Goal: Task Accomplishment & Management: Manage account settings

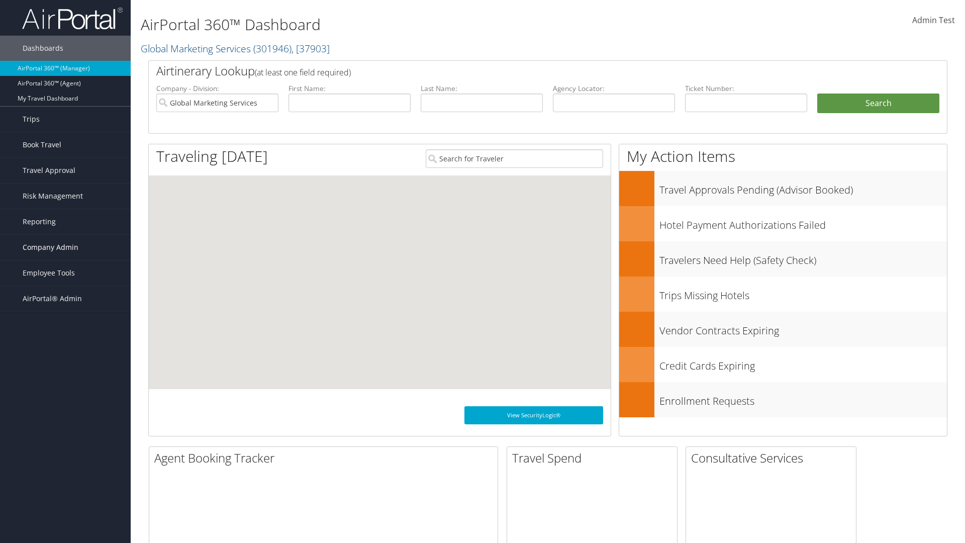
click at [65, 247] on span "Company Admin" at bounding box center [51, 247] width 56 height 25
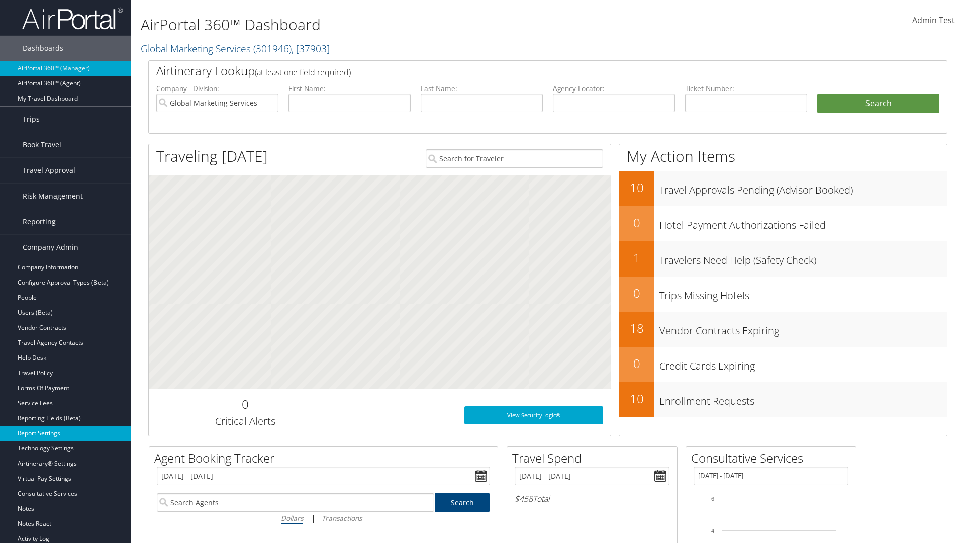
click at [65, 433] on link "Report Settings" at bounding box center [65, 433] width 131 height 15
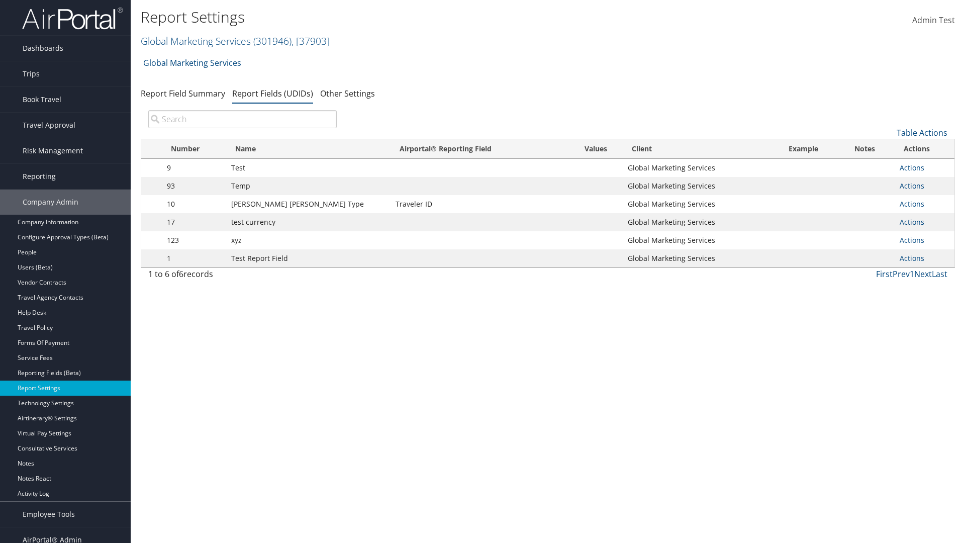
click at [242, 119] on input "search" at bounding box center [242, 119] width 188 height 18
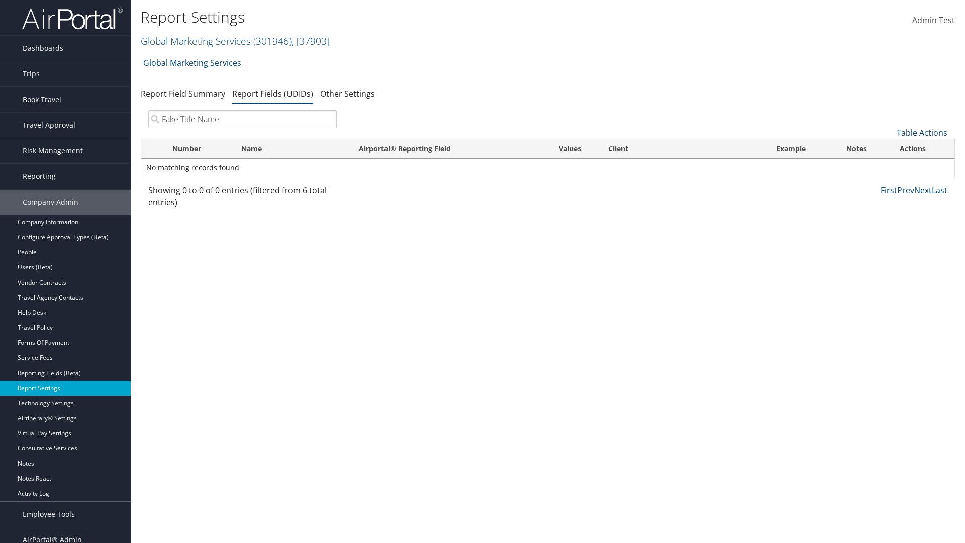
type input "Fake Title Name"
click at [921, 133] on link "Table Actions" at bounding box center [921, 132] width 51 height 11
click at [888, 148] on link "New Record" at bounding box center [888, 148] width 132 height 17
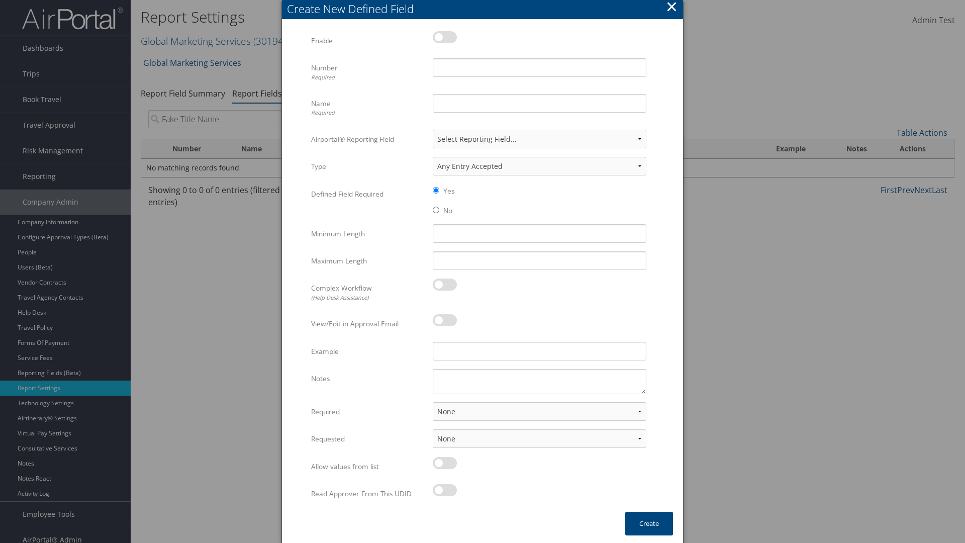
click at [445, 37] on label at bounding box center [445, 37] width 24 height 12
click at [444, 37] on input "checkbox" at bounding box center [441, 39] width 7 height 7
checkbox input "true"
click at [539, 103] on input "Name Required" at bounding box center [540, 103] width 214 height 19
type input "Fake Title Name"
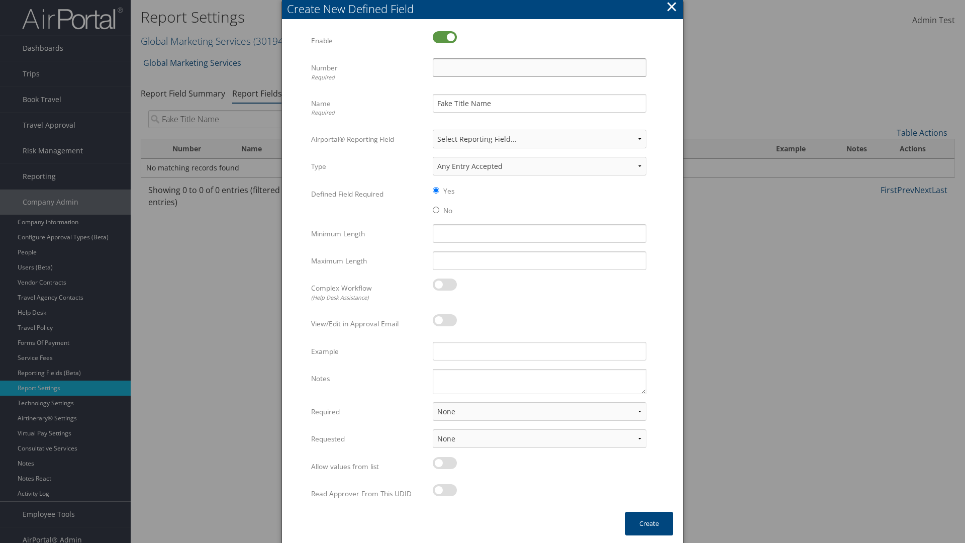
click at [539, 67] on input "Number Required" at bounding box center [540, 67] width 214 height 19
type input "333"
click at [649, 523] on button "Create" at bounding box center [649, 523] width 48 height 24
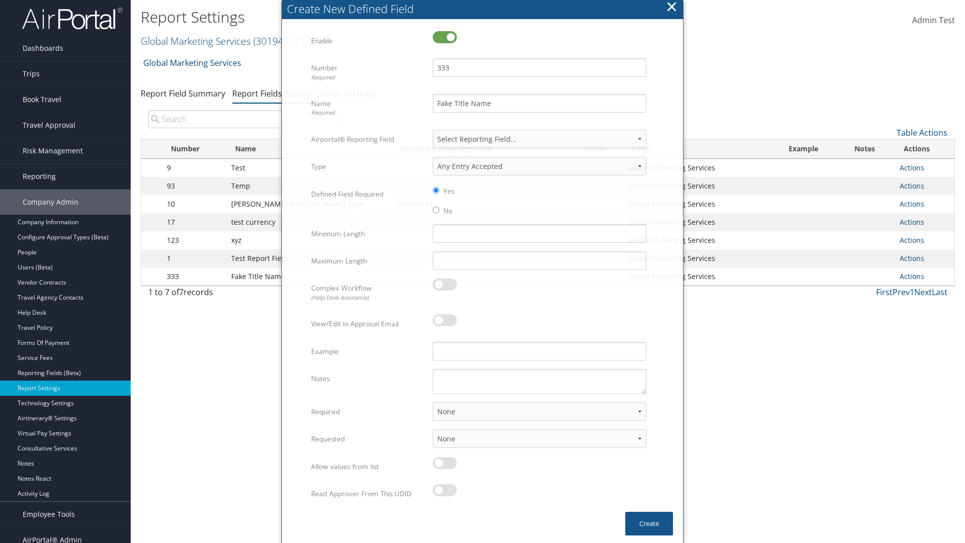
click at [242, 110] on input "search" at bounding box center [242, 119] width 188 height 18
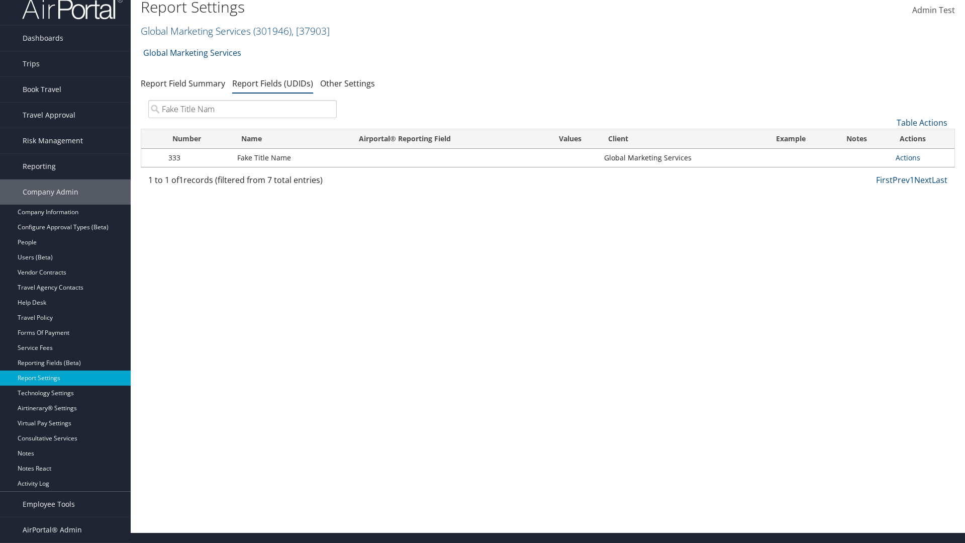
type input "Fake Title Name"
click at [242, 109] on input "search" at bounding box center [242, 109] width 188 height 18
type input "333"
click at [907, 157] on link "Actions" at bounding box center [907, 158] width 25 height 10
click at [0, 0] on link "Edit" at bounding box center [0, 0] width 0 height 0
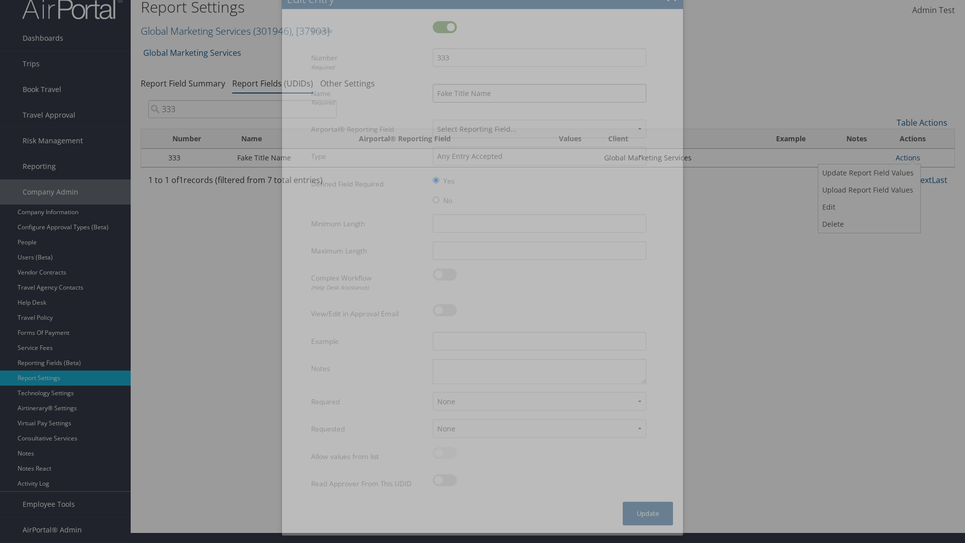
click at [539, 93] on input "Fake Title Name" at bounding box center [540, 93] width 214 height 19
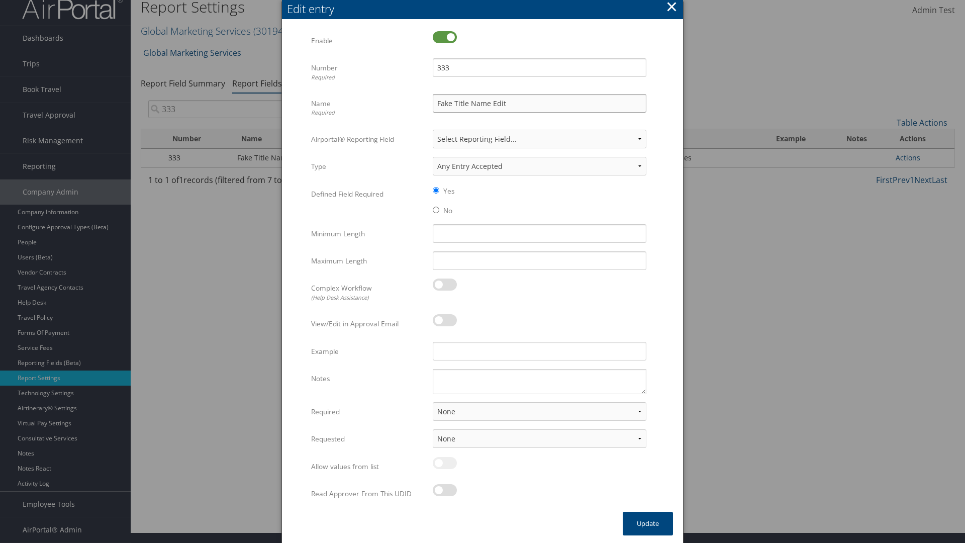
type input "Fake Title Name Edit"
click at [539, 67] on input "333" at bounding box center [540, 67] width 214 height 19
type input "3334"
click at [648, 523] on button "Update" at bounding box center [647, 523] width 50 height 24
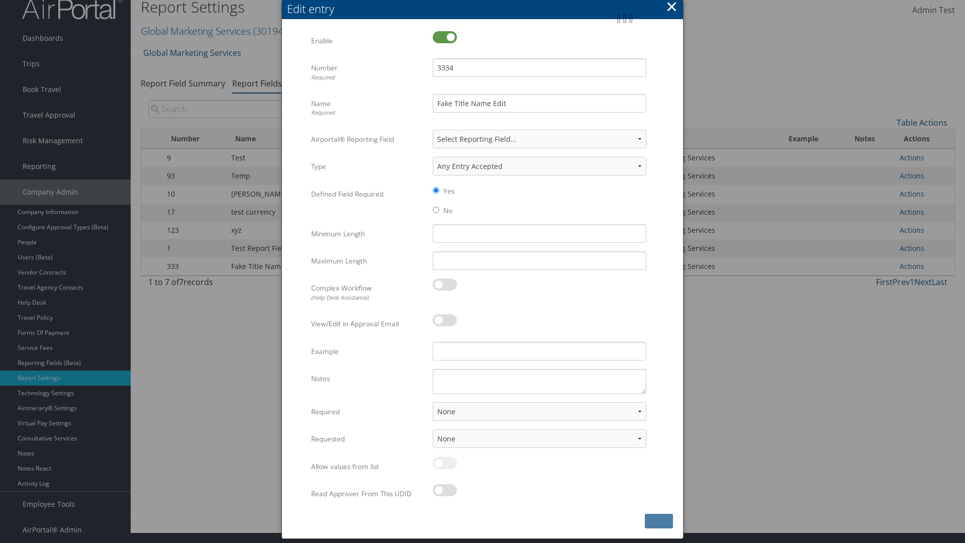
scroll to position [0, 0]
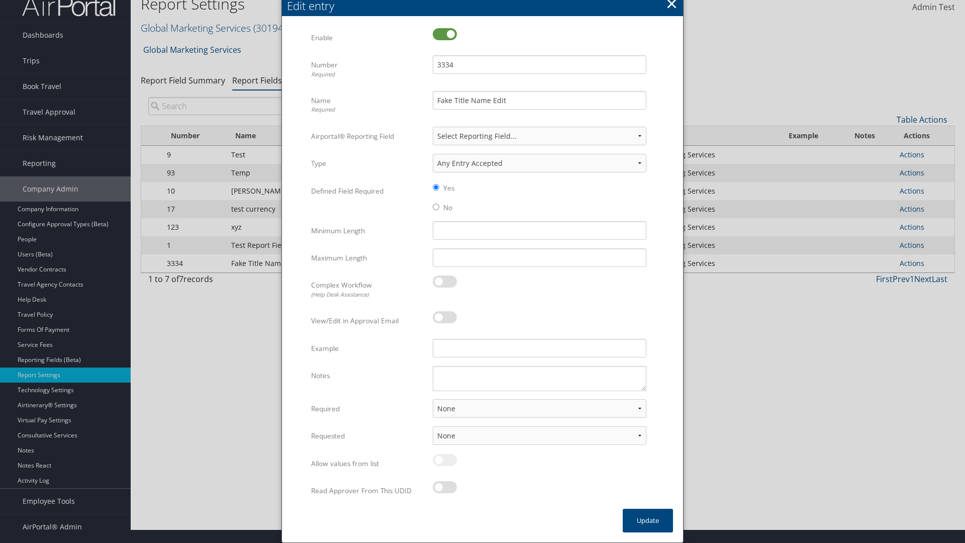
click at [242, 106] on input "search" at bounding box center [242, 106] width 188 height 18
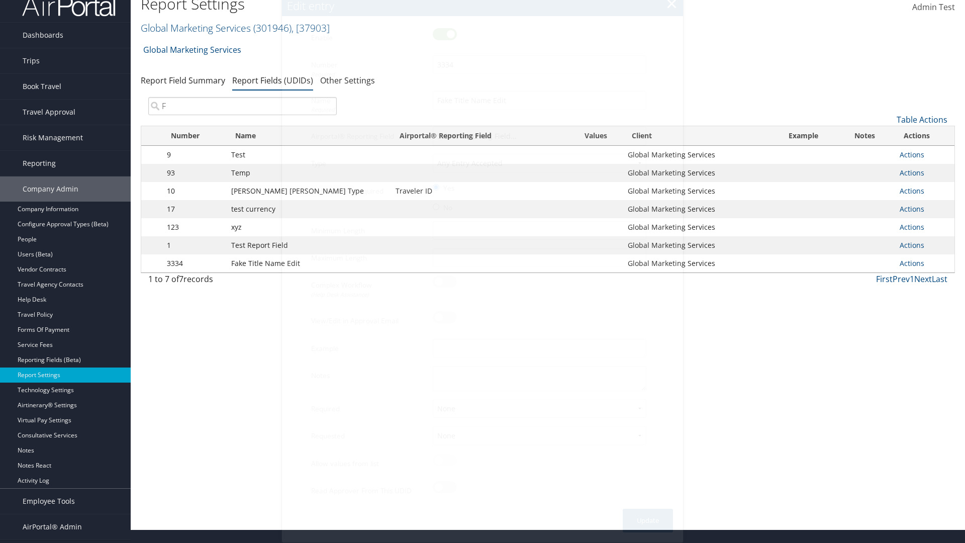
scroll to position [10, 0]
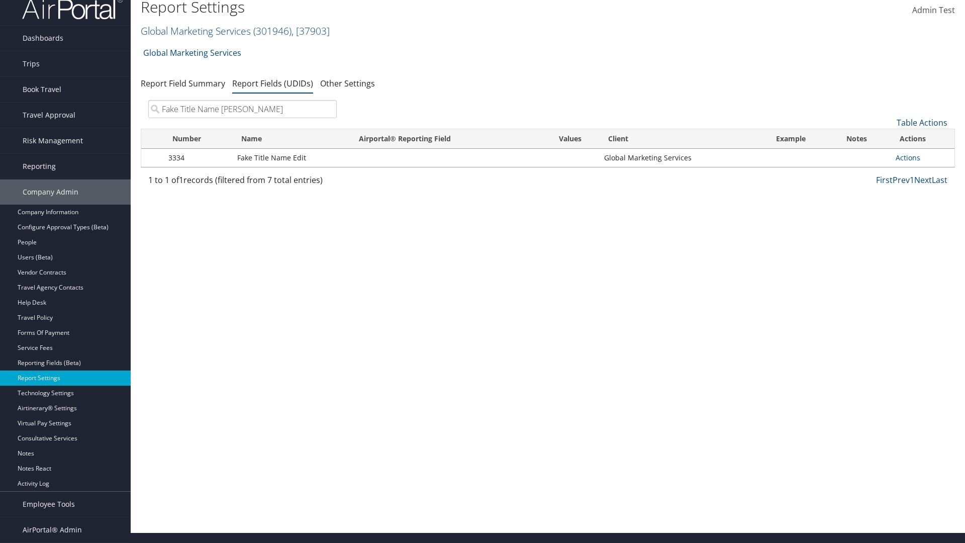
type input "Fake Title Name Edit"
click at [242, 109] on input "search" at bounding box center [242, 109] width 188 height 18
type input "3334"
click at [907, 157] on link "Actions" at bounding box center [907, 158] width 25 height 10
click at [868, 190] on link "Upload Report Field Values" at bounding box center [867, 189] width 99 height 17
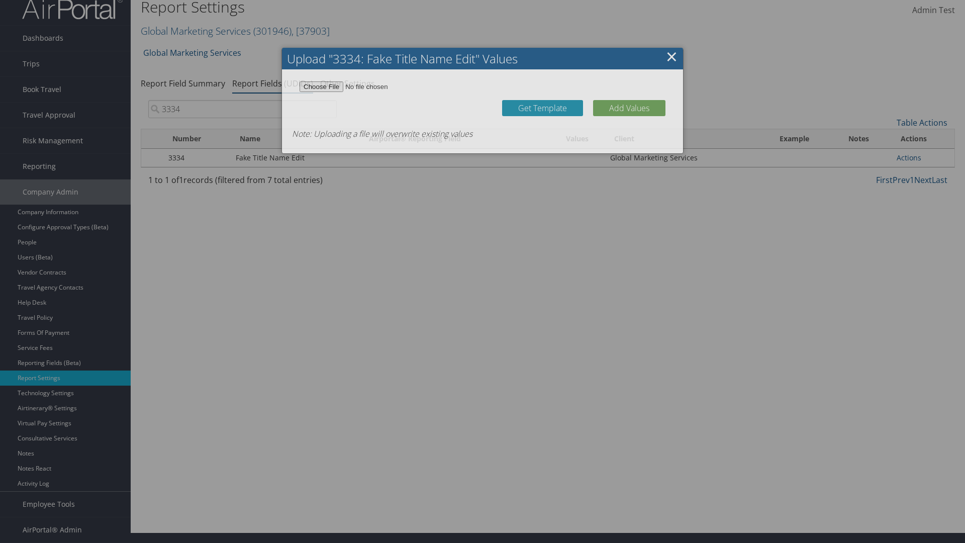
click at [542, 116] on link "Get Template" at bounding box center [542, 108] width 81 height 16
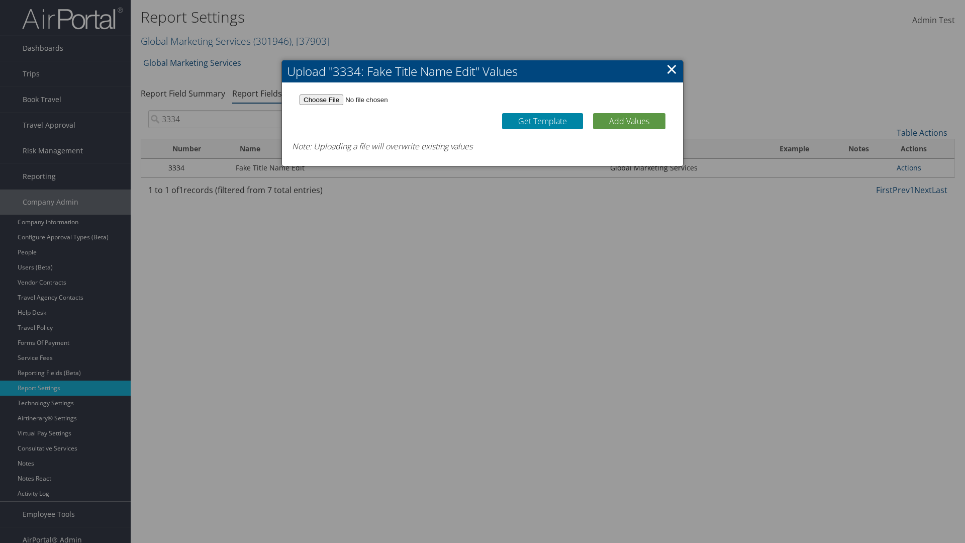
type input "C:\fakepath\udidValues.csv"
click at [629, 121] on button "Add Values" at bounding box center [629, 121] width 72 height 16
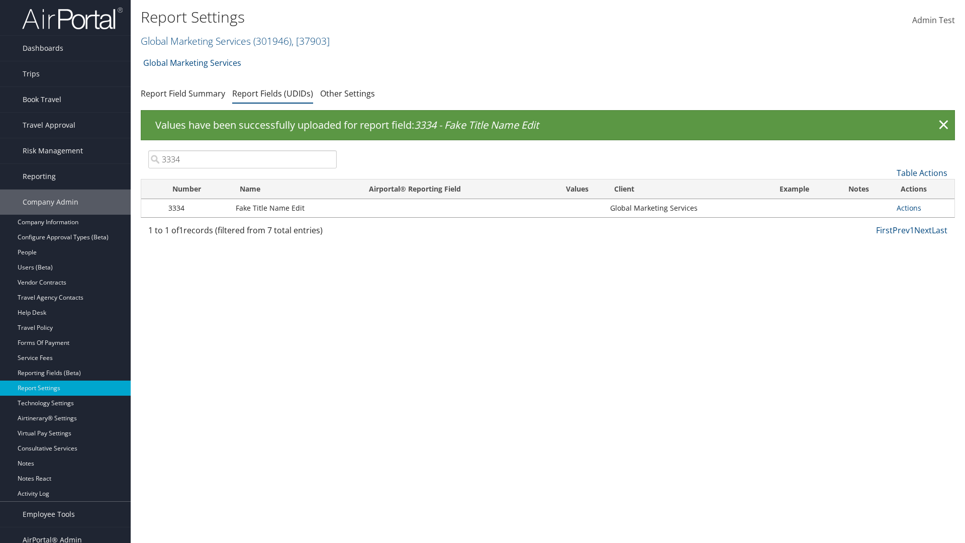
scroll to position [10, 0]
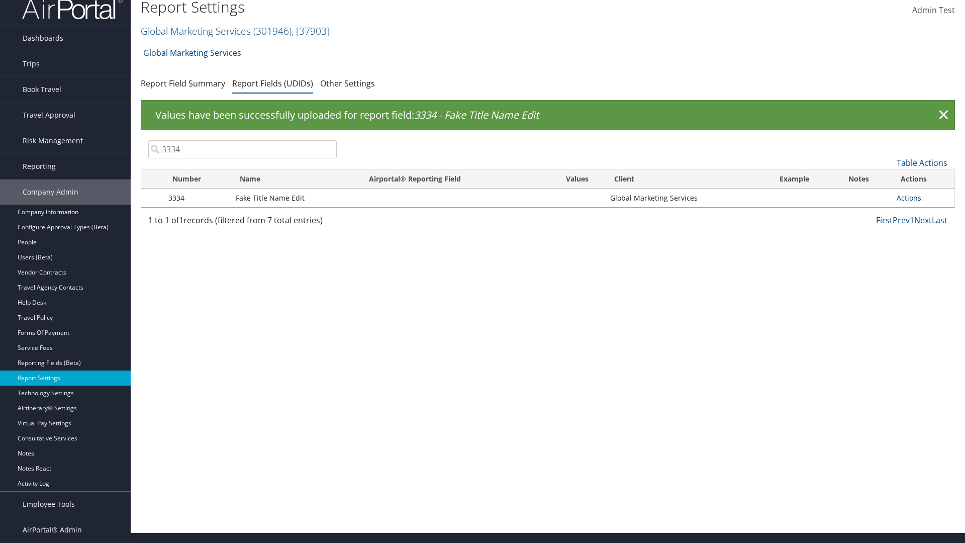
click at [908, 197] on link "Actions" at bounding box center [908, 198] width 25 height 10
click at [868, 213] on link "Update Report Field Values" at bounding box center [868, 212] width 99 height 17
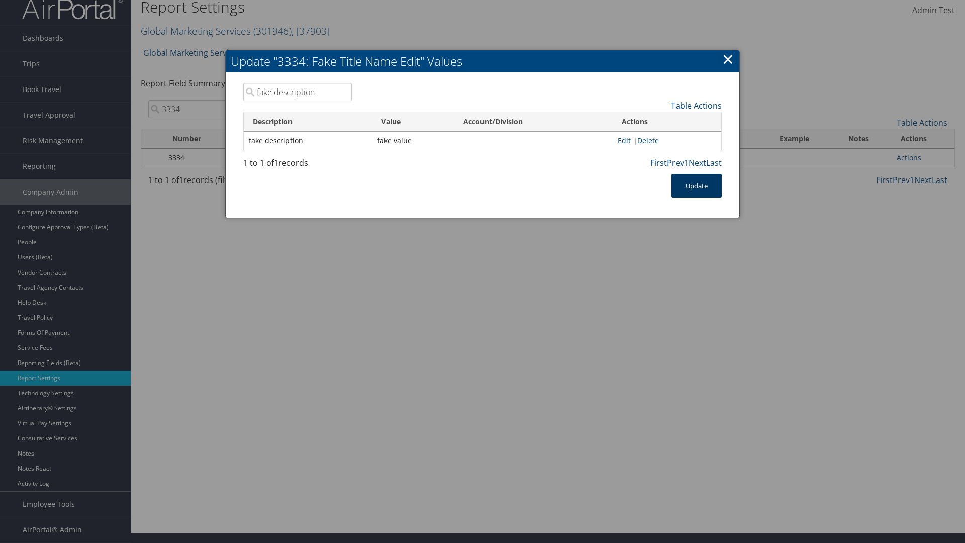
type input "fake description"
click at [696, 185] on button "Update" at bounding box center [696, 186] width 50 height 24
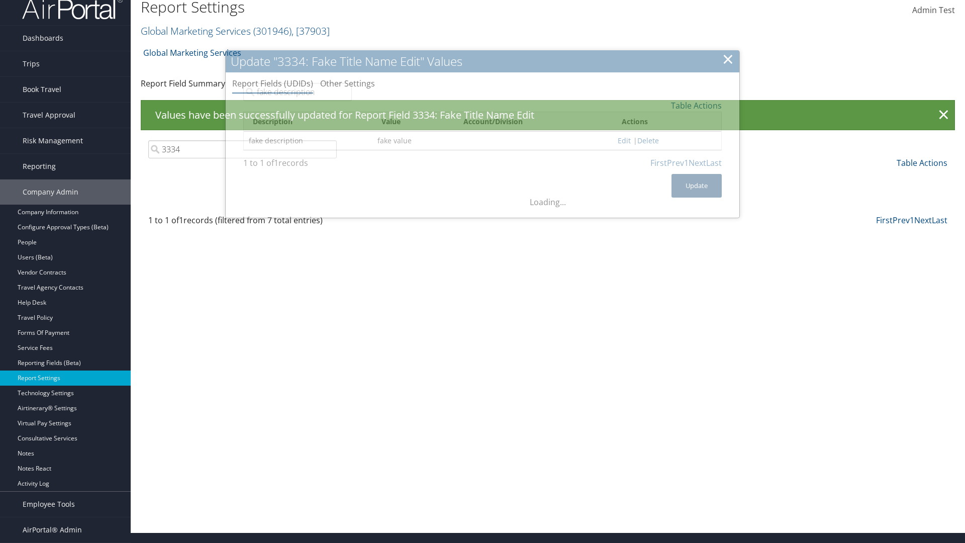
scroll to position [0, 0]
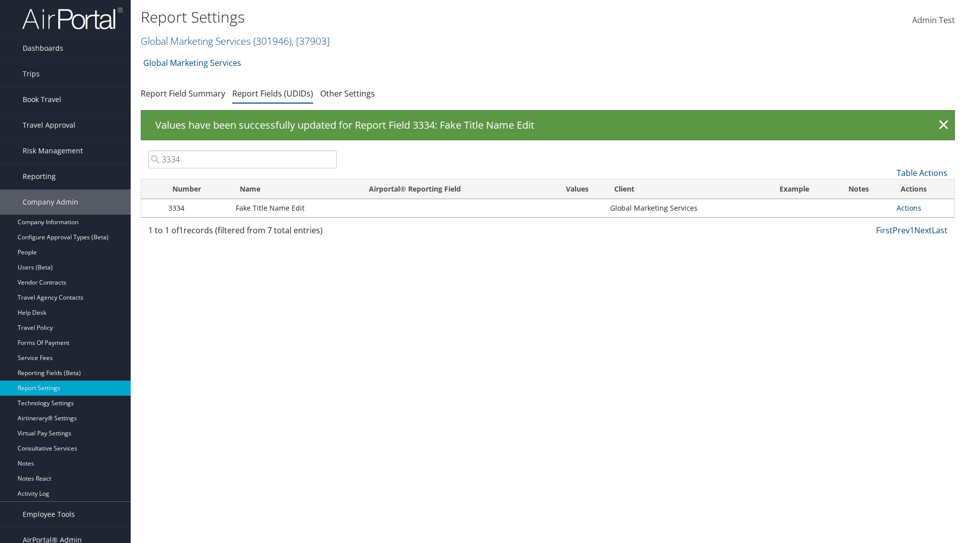
click at [908, 207] on link "Actions" at bounding box center [908, 208] width 25 height 10
click at [0, 0] on link "Delete" at bounding box center [0, 0] width 0 height 0
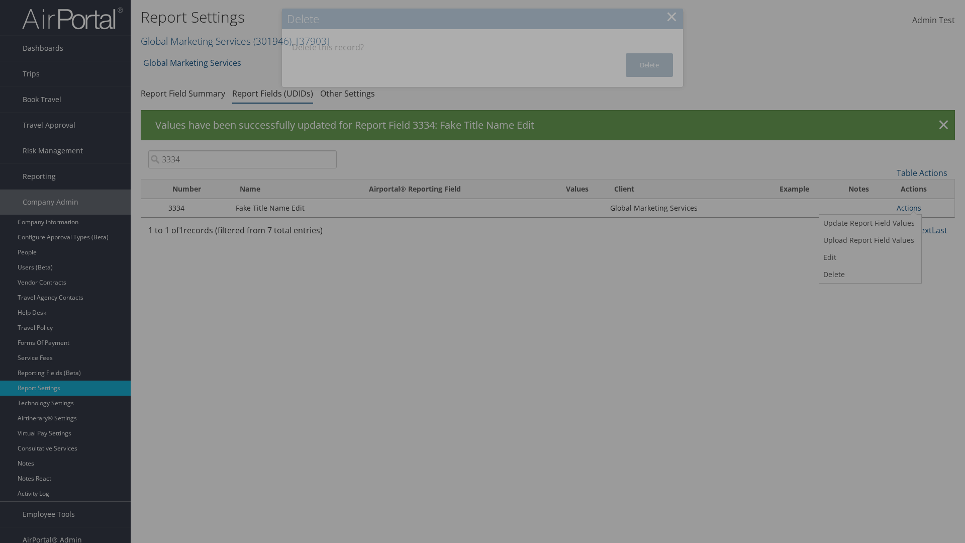
click at [649, 65] on button "Delete" at bounding box center [648, 65] width 47 height 24
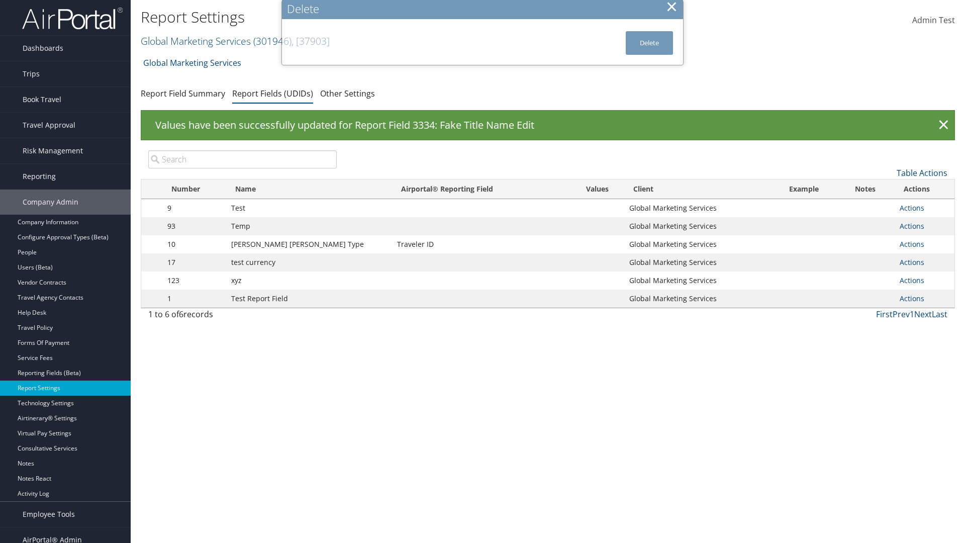
click at [242, 159] on input "search" at bounding box center [242, 159] width 188 height 18
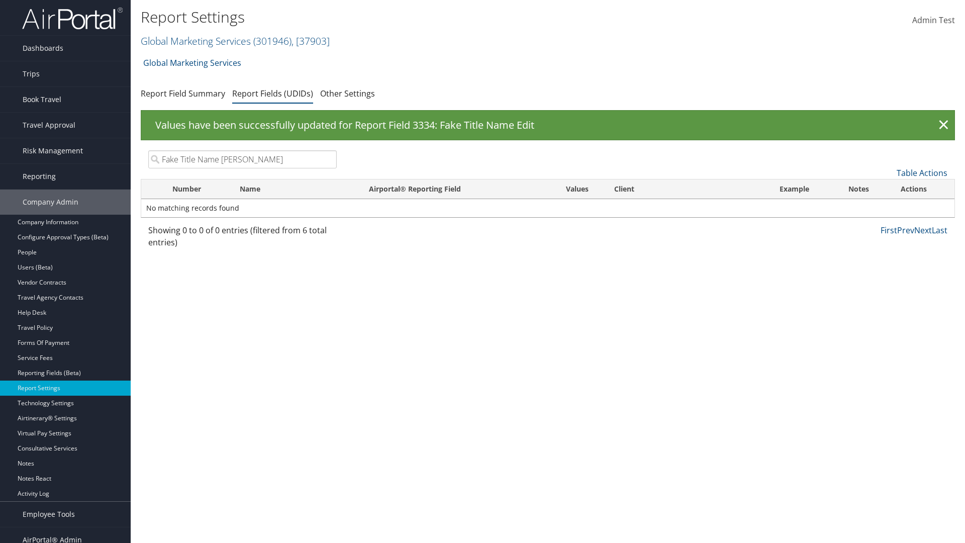
type input "Fake Title Name Edit"
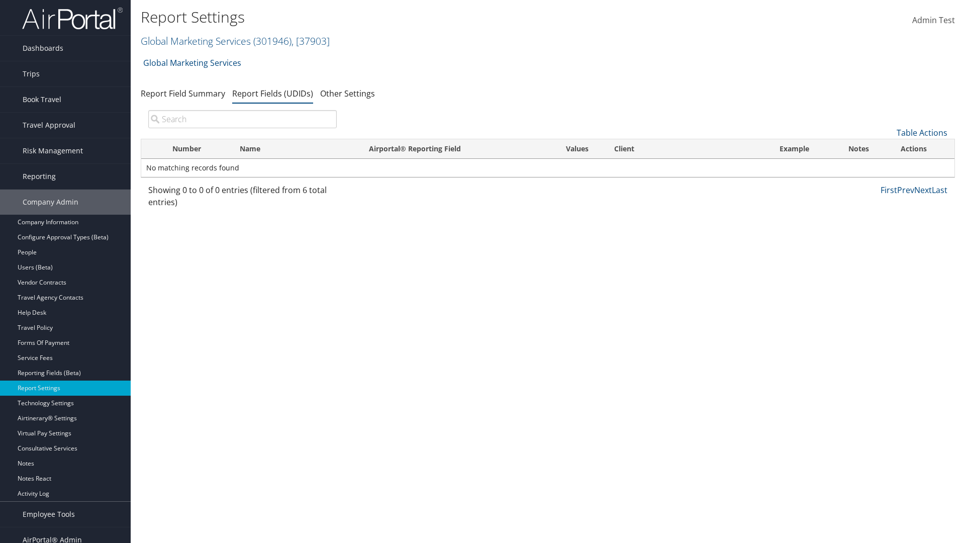
click at [242, 119] on input "search" at bounding box center [242, 119] width 188 height 18
type input "Fake Title Na"
